Goal: Information Seeking & Learning: Learn about a topic

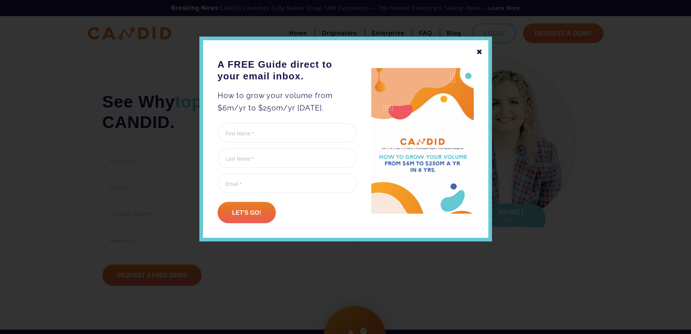
click at [479, 51] on div "✖" at bounding box center [479, 52] width 7 height 12
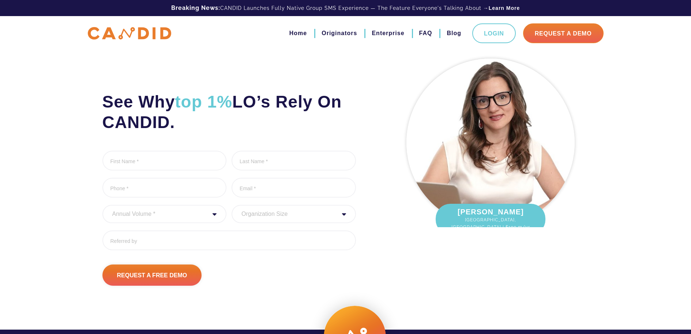
click at [418, 32] on li "FAQ" at bounding box center [422, 33] width 20 height 12
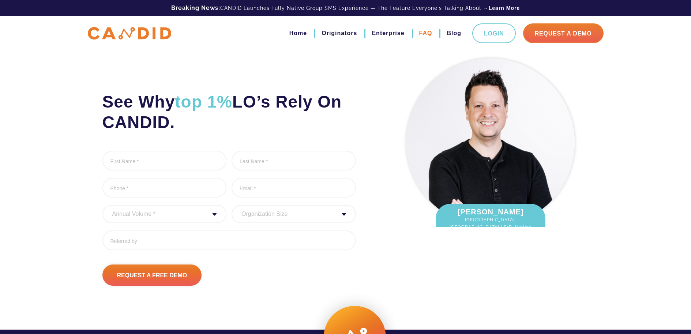
click at [425, 32] on link "FAQ" at bounding box center [425, 33] width 13 height 12
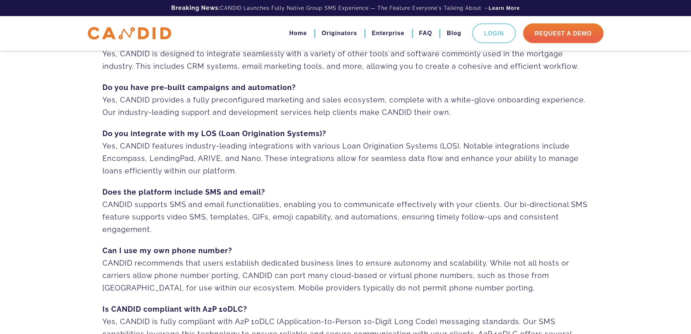
scroll to position [110, 0]
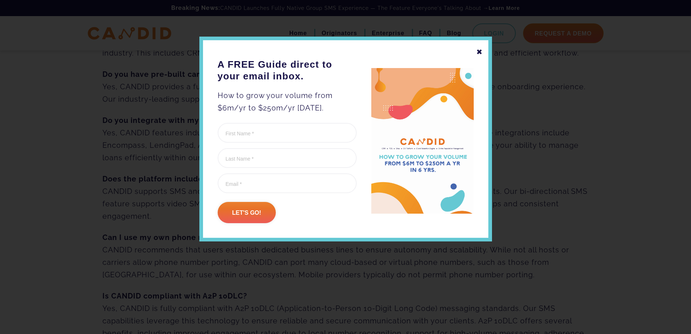
click at [481, 54] on div "✖" at bounding box center [479, 52] width 7 height 12
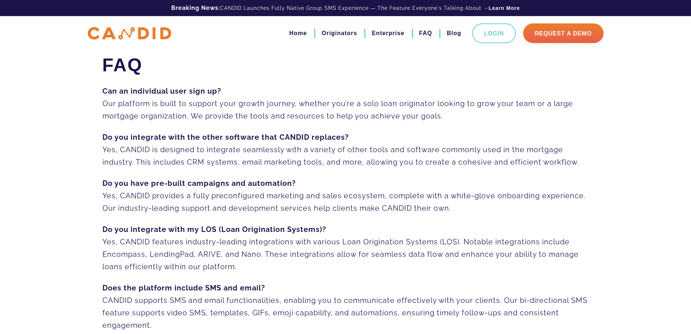
scroll to position [0, 0]
click at [455, 32] on link "Blog" at bounding box center [454, 33] width 15 height 12
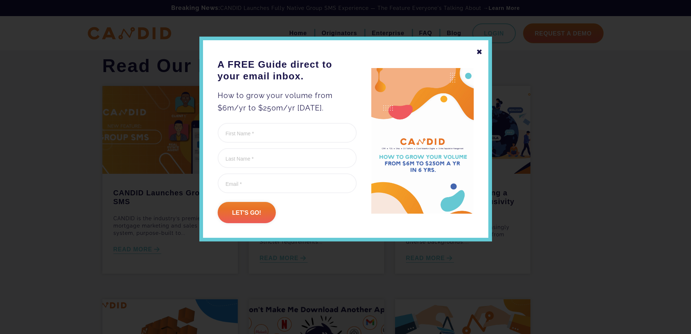
click at [478, 53] on div "✖" at bounding box center [479, 52] width 7 height 12
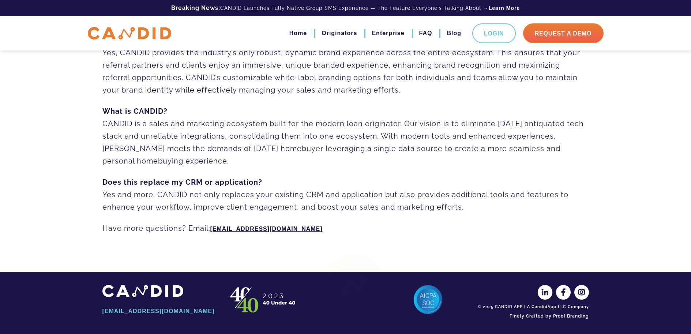
scroll to position [517, 0]
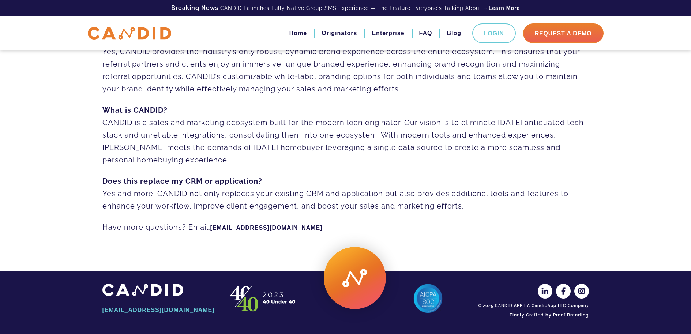
click at [183, 296] on img at bounding box center [142, 290] width 81 height 12
click at [426, 300] on img at bounding box center [427, 298] width 29 height 29
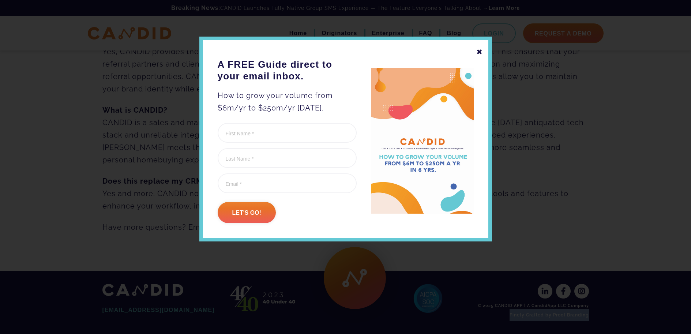
drag, startPoint x: 589, startPoint y: 305, endPoint x: 537, endPoint y: 307, distance: 52.0
click at [477, 51] on div "✖" at bounding box center [479, 52] width 7 height 12
